Goal: Task Accomplishment & Management: Use online tool/utility

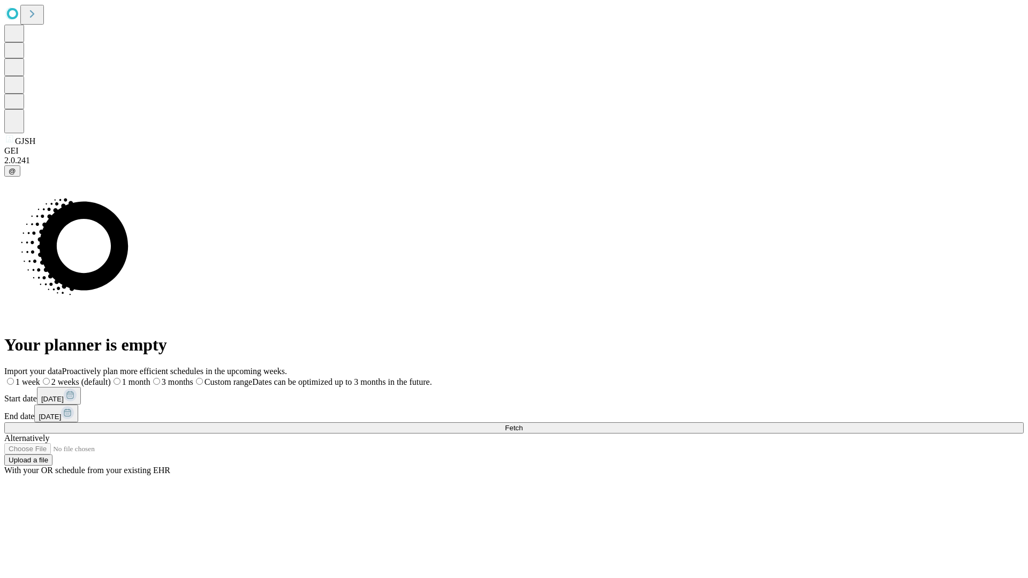
click at [523, 424] on span "Fetch" at bounding box center [514, 428] width 18 height 8
